Goal: Task Accomplishment & Management: Use online tool/utility

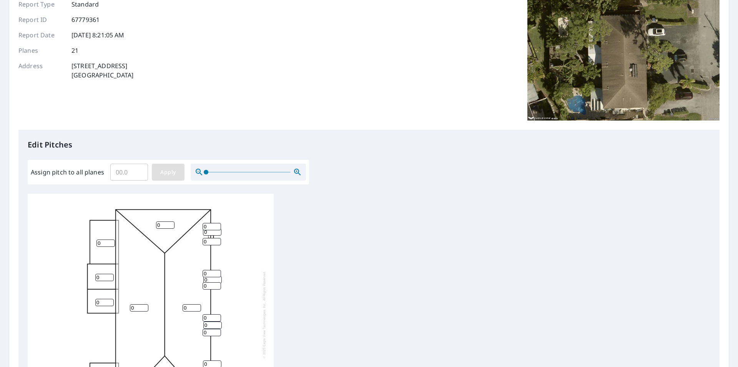
scroll to position [115, 0]
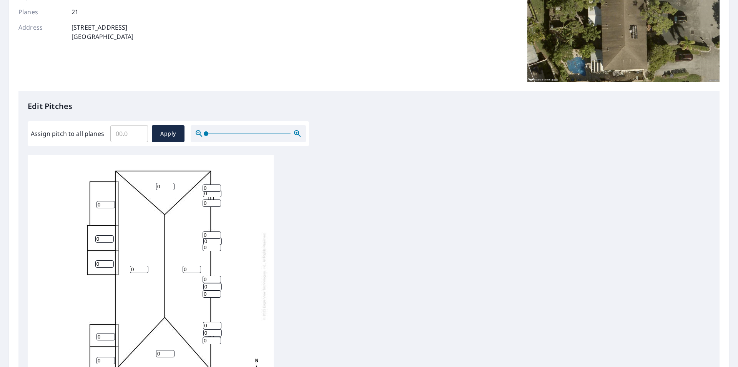
drag, startPoint x: 163, startPoint y: 185, endPoint x: 154, endPoint y: 186, distance: 8.9
click at [154, 186] on div "0 0 0 0 0 0 0 0 0 0 0 0 0 0 0 0 0 0 0 0 0" at bounding box center [151, 276] width 246 height 242
type input "5"
drag, startPoint x: 137, startPoint y: 270, endPoint x: 125, endPoint y: 271, distance: 11.6
click at [125, 271] on div "0 0 0 5 0 0 0 0 0 0 0 0 0 0 0 0 0 0 0 0 0" at bounding box center [151, 276] width 246 height 242
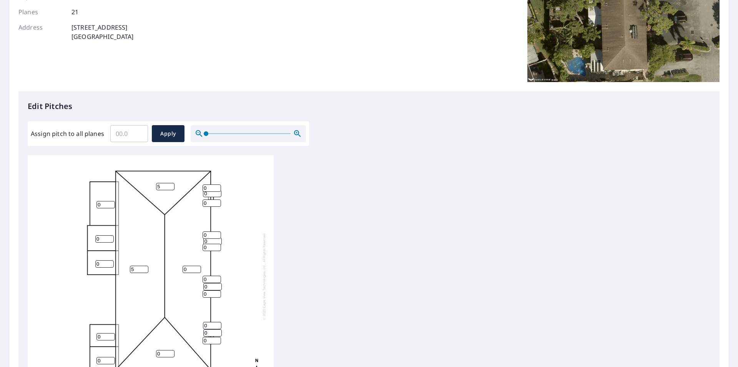
type input "5"
drag, startPoint x: 188, startPoint y: 268, endPoint x: 181, endPoint y: 269, distance: 7.4
click at [181, 269] on div "5 0 0 5 0 0 0 0 0 0 0 0 0 0 0 0 0 0 0 0 0" at bounding box center [151, 276] width 246 height 242
type input "5"
drag, startPoint x: 210, startPoint y: 189, endPoint x: 201, endPoint y: 189, distance: 8.5
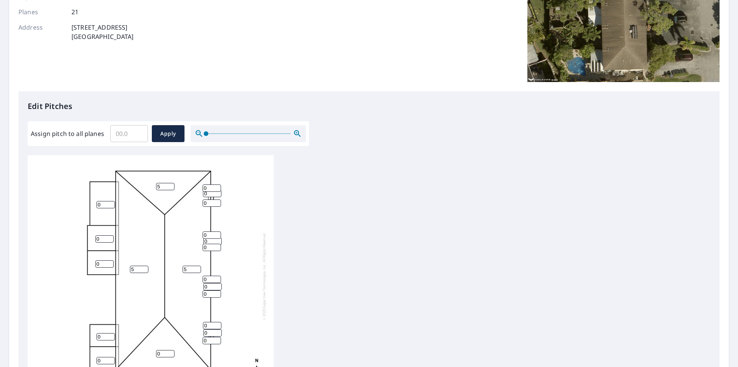
click at [201, 189] on div "5 5 0 5 0 0 0 0 0 0 0 0 0 0 0 0 0 0 0 0 0" at bounding box center [151, 276] width 246 height 242
type input "5"
drag, startPoint x: 207, startPoint y: 194, endPoint x: 202, endPoint y: 194, distance: 5.0
click at [202, 194] on div "5 5 0 5 0 0 0 0 0 0 0 0 0 0 0 0 0 0 0 5 0" at bounding box center [151, 276] width 246 height 242
click at [125, 134] on input "Assign pitch to all planes" at bounding box center [129, 134] width 38 height 22
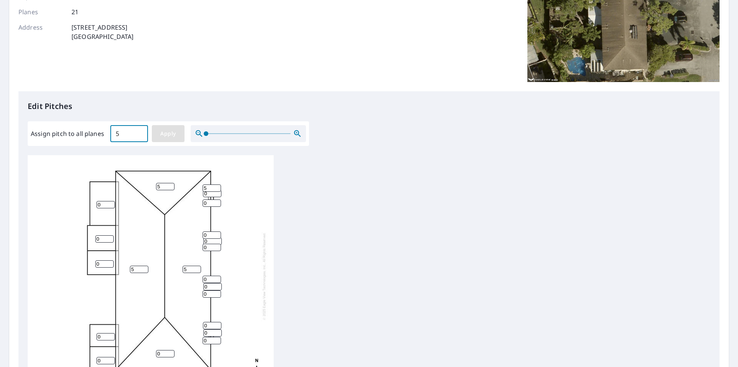
type input "5"
click at [160, 136] on span "Apply" at bounding box center [168, 134] width 20 height 10
type input "5"
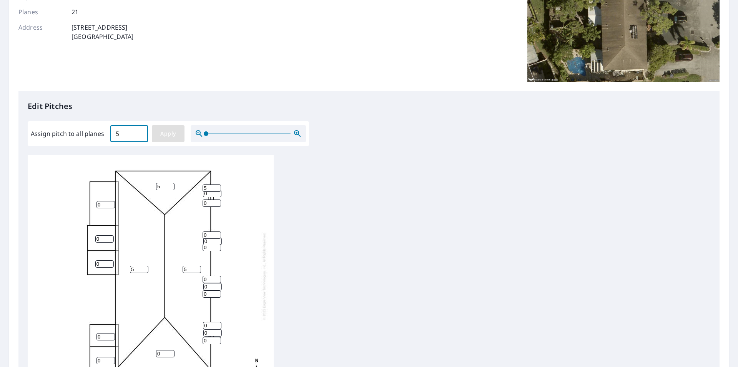
type input "5"
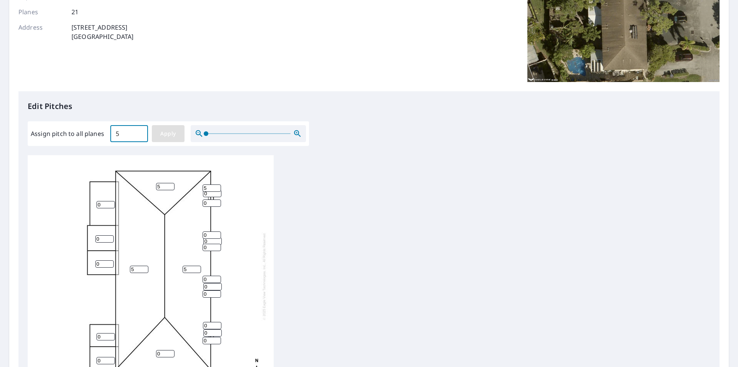
type input "5"
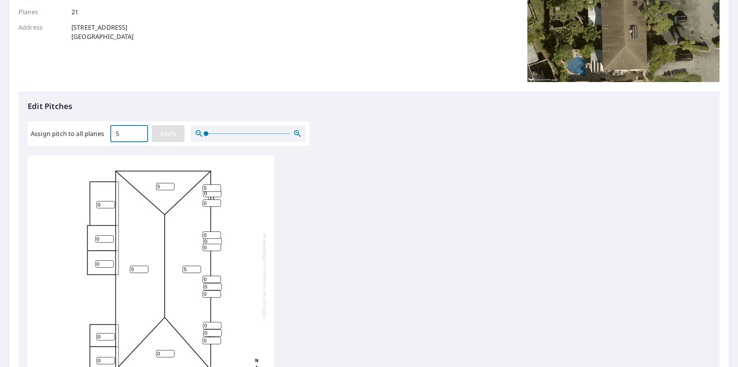
type input "5"
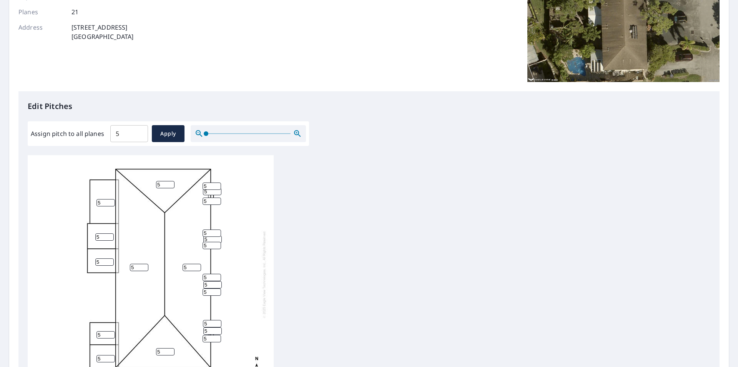
drag, startPoint x: 102, startPoint y: 195, endPoint x: 93, endPoint y: 196, distance: 8.1
click at [93, 196] on div "5 5 5 5 5 5 5 5 5 5 5 5 5 5 5 5 5 5 5 5 5" at bounding box center [151, 274] width 246 height 242
drag, startPoint x: 107, startPoint y: 195, endPoint x: 89, endPoint y: 197, distance: 18.2
click at [89, 197] on div "5 5 5 5 0.5 5 5 5 5 5 5 5 5 5 5 5 5 5 5 5 5" at bounding box center [151, 274] width 246 height 242
type input "0.5"
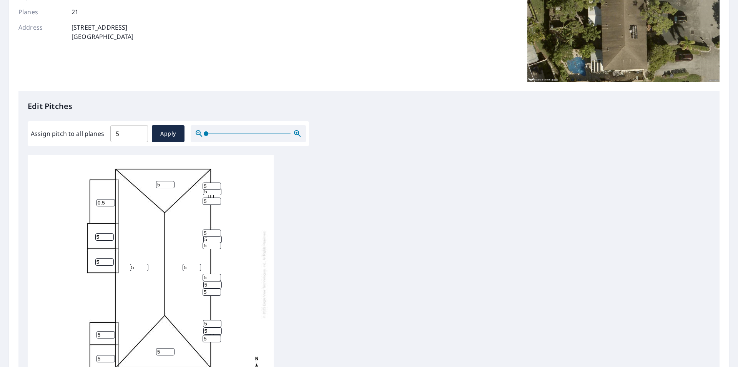
drag, startPoint x: 103, startPoint y: 230, endPoint x: 93, endPoint y: 231, distance: 10.4
click at [93, 231] on div "5 5 5 5 0.5 5 5 5 5 5 5 5 5 5 5 5 5 5 5 5 5" at bounding box center [151, 274] width 246 height 242
paste input "0."
type input "0.5"
drag, startPoint x: 102, startPoint y: 254, endPoint x: 93, endPoint y: 254, distance: 8.8
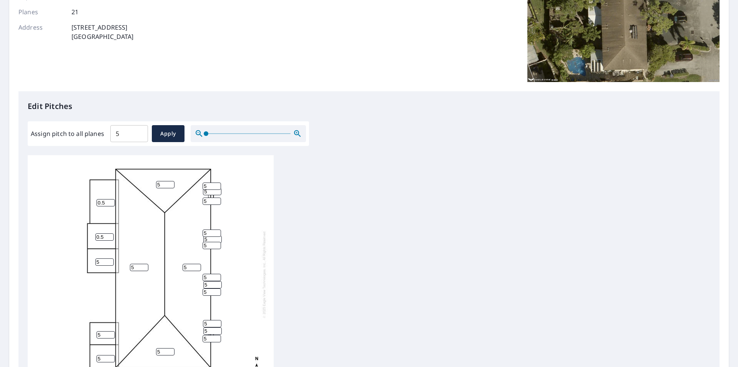
click at [93, 254] on div "5 5 5 5 0.5 0.5 5 5 5 5 5 5 5 5 5 5 5 5 5 5 5" at bounding box center [151, 274] width 246 height 242
paste input "0."
type input "0.5"
drag, startPoint x: 107, startPoint y: 327, endPoint x: 97, endPoint y: 326, distance: 10.8
click at [97, 331] on input "5" at bounding box center [106, 334] width 18 height 7
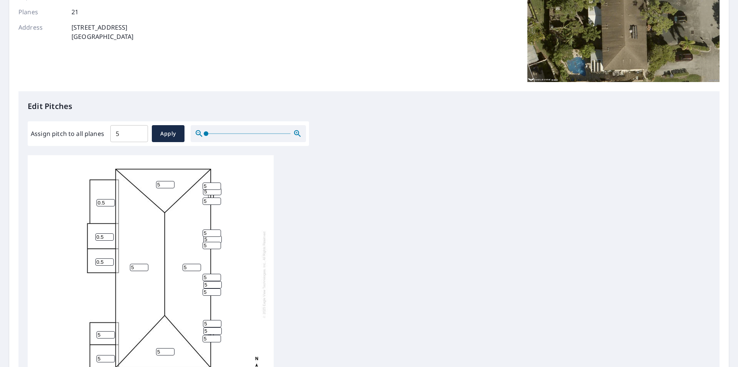
paste input "0."
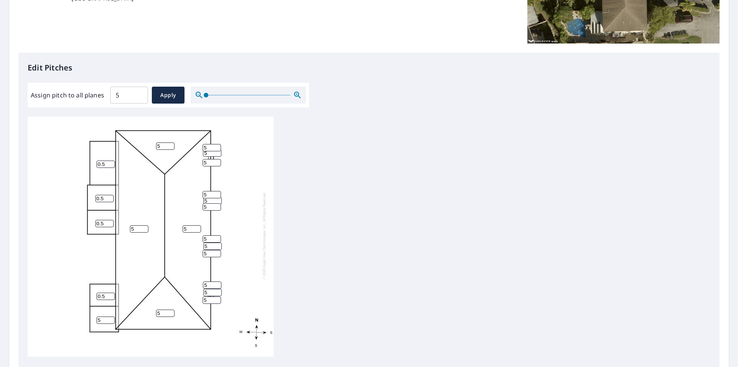
scroll to position [231, 0]
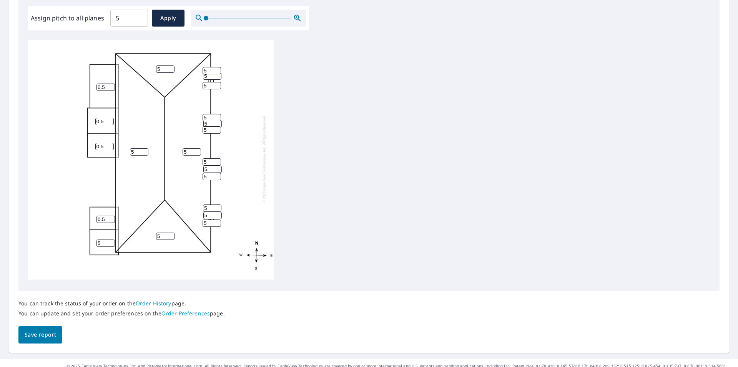
type input "0.5"
drag, startPoint x: 102, startPoint y: 239, endPoint x: 92, endPoint y: 238, distance: 10.0
click at [92, 238] on div "5 5 5 5 0.5 0.5 0.5 5 0.5 5 5 5 5 5 5 5 5 5 5 5 5" at bounding box center [151, 159] width 246 height 242
paste input "0."
type input "0.5"
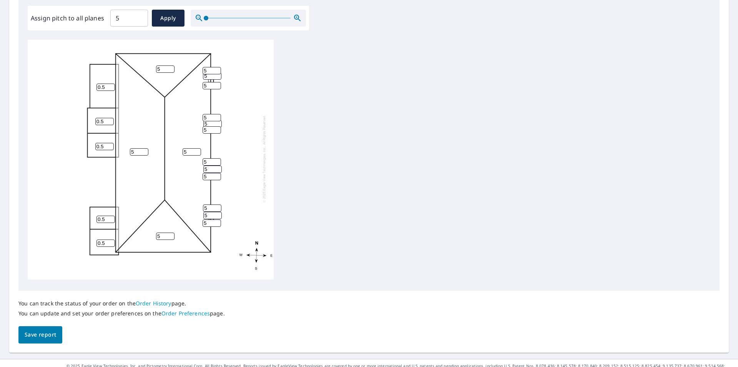
click at [47, 332] on span "Save report" at bounding box center [41, 335] width 32 height 10
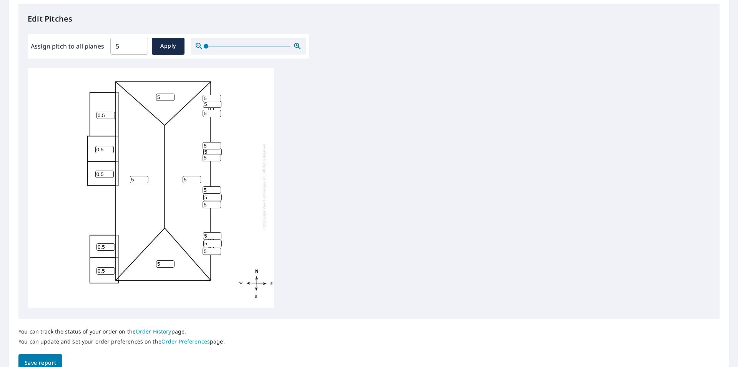
scroll to position [0, 0]
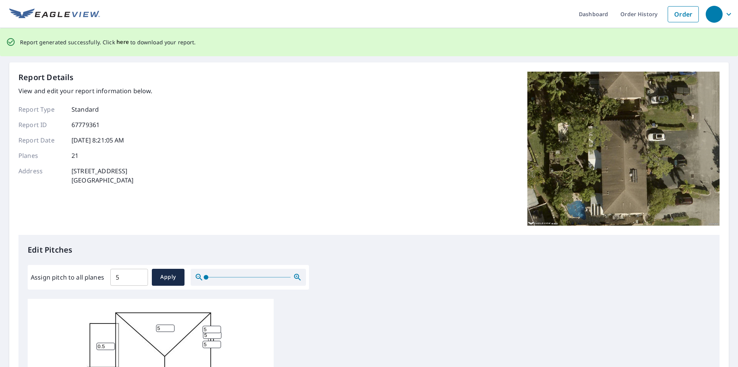
click at [124, 44] on span "here" at bounding box center [123, 42] width 13 height 10
